Goal: Task Accomplishment & Management: Complete application form

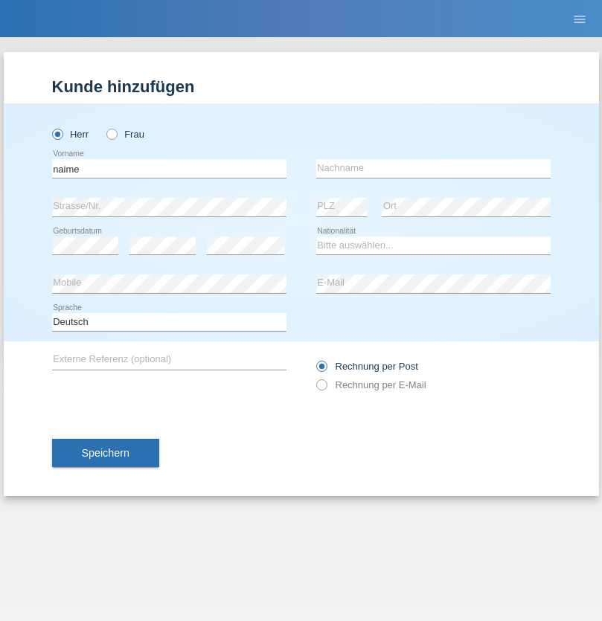
type input "naime"
click at [433, 168] on input "text" at bounding box center [433, 168] width 234 height 19
type input "llugiqi"
select select "CH"
radio input "true"
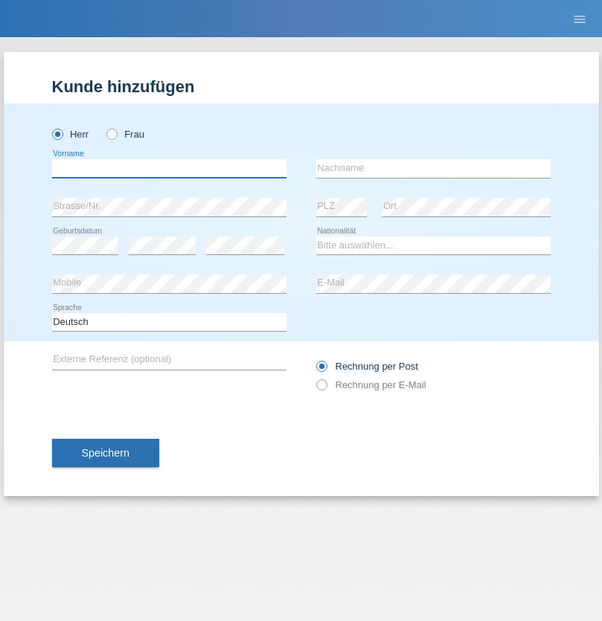
click at [169, 168] on input "text" at bounding box center [169, 168] width 234 height 19
type input "Shaban"
click at [433, 168] on input "text" at bounding box center [433, 168] width 234 height 19
type input "llugiqi"
select select "CH"
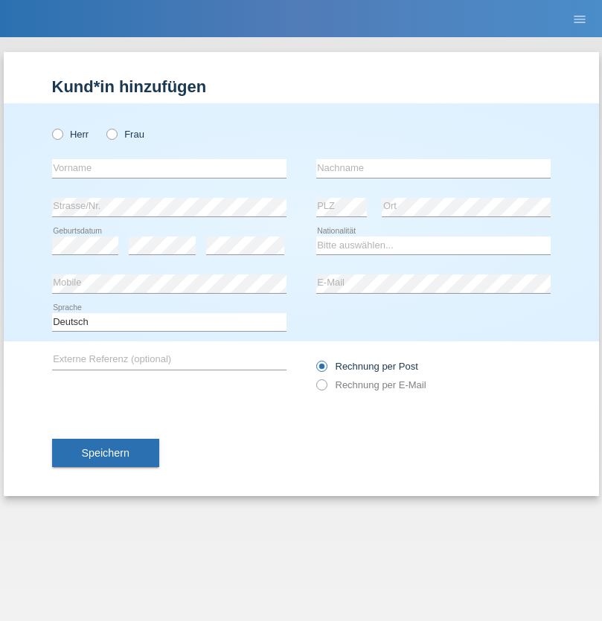
radio input "true"
click at [169, 168] on input "text" at bounding box center [169, 168] width 234 height 19
type input "Djordjevic"
click at [433, 168] on input "text" at bounding box center [433, 168] width 234 height 19
type input "Radosav"
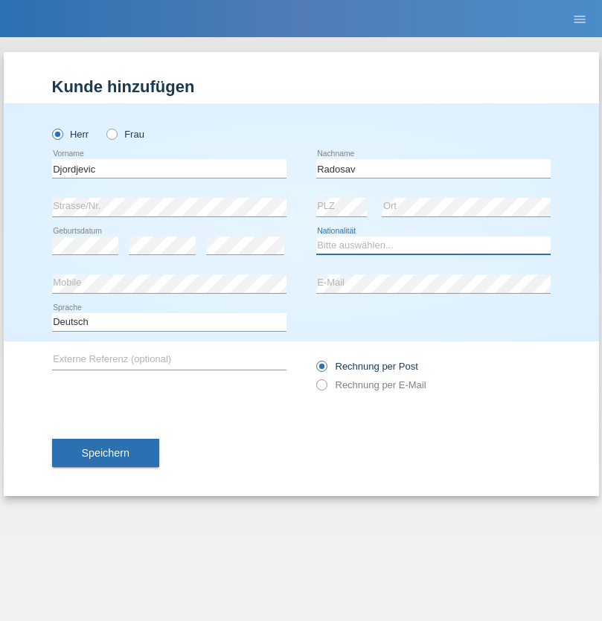
select select "RS"
select select "C"
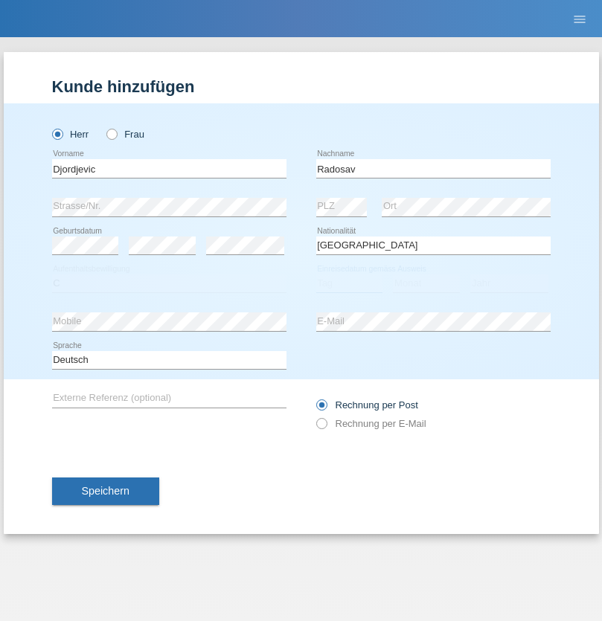
select select "10"
select select "03"
select select "1989"
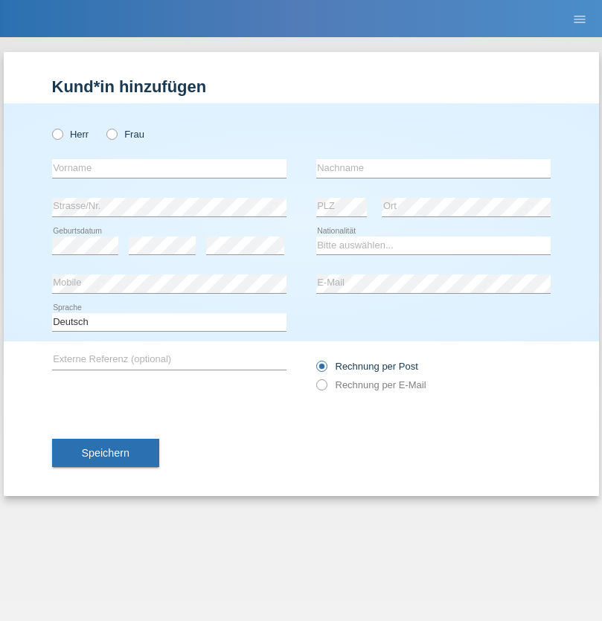
radio input "true"
click at [169, 168] on input "text" at bounding box center [169, 168] width 234 height 19
type input "Silvia"
click at [433, 168] on input "text" at bounding box center [433, 168] width 234 height 19
type input "Patera"
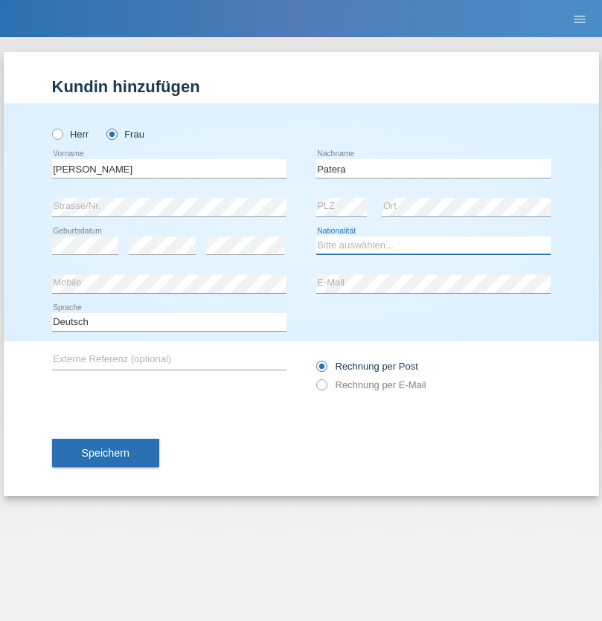
select select "CH"
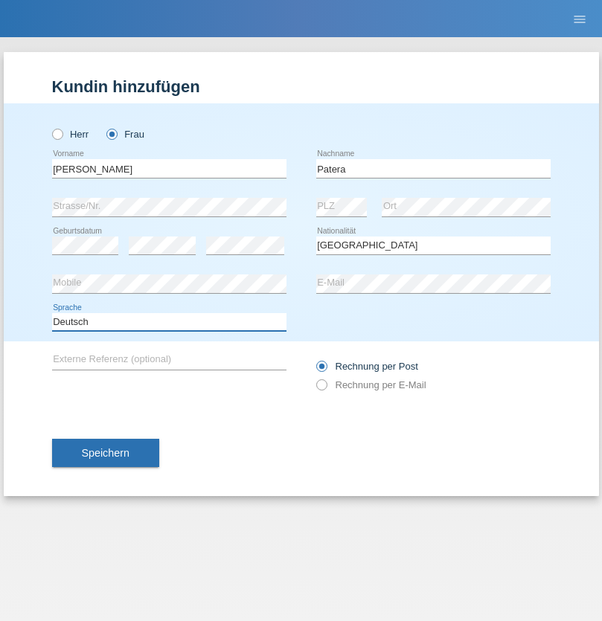
select select "en"
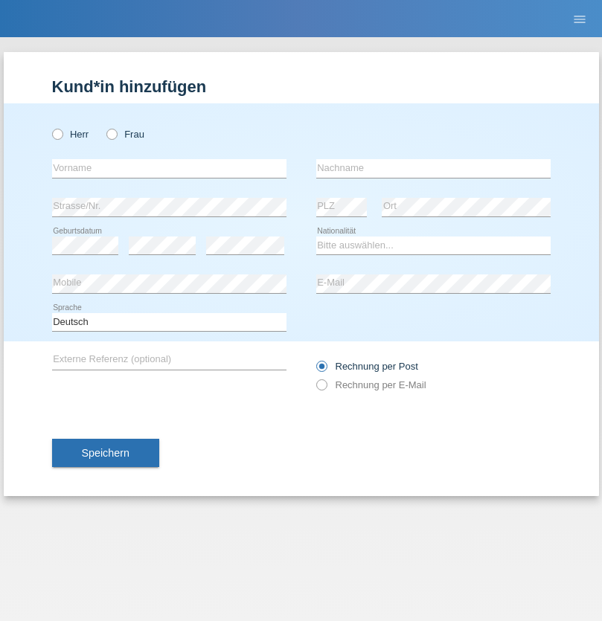
radio input "true"
click at [169, 168] on input "text" at bounding box center [169, 168] width 234 height 19
type input "[PERSON_NAME]"
click at [433, 168] on input "text" at bounding box center [433, 168] width 234 height 19
type input "Sakhi"
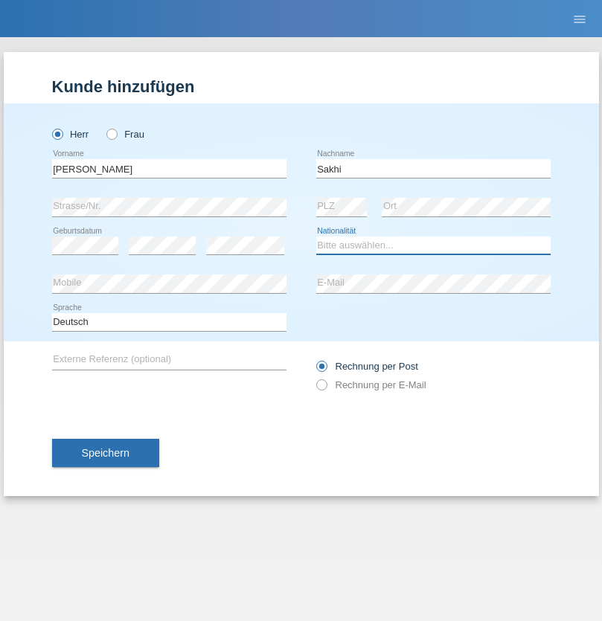
select select "IT"
select select "C"
select select "24"
select select "10"
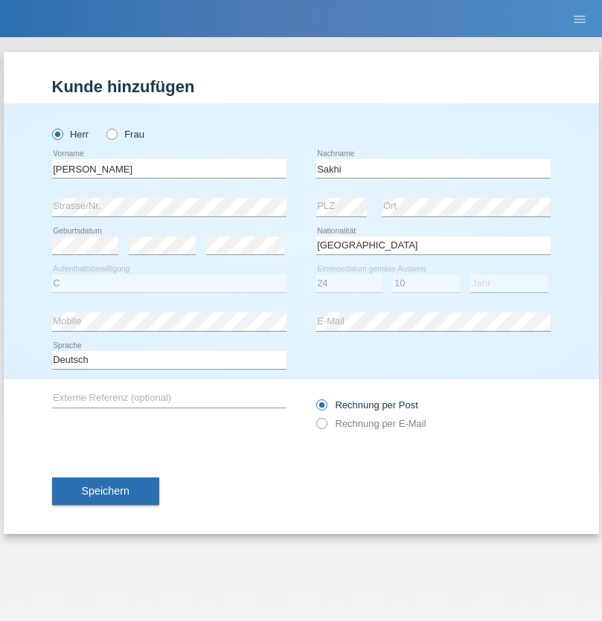
select select "2021"
